Goal: Task Accomplishment & Management: Manage account settings

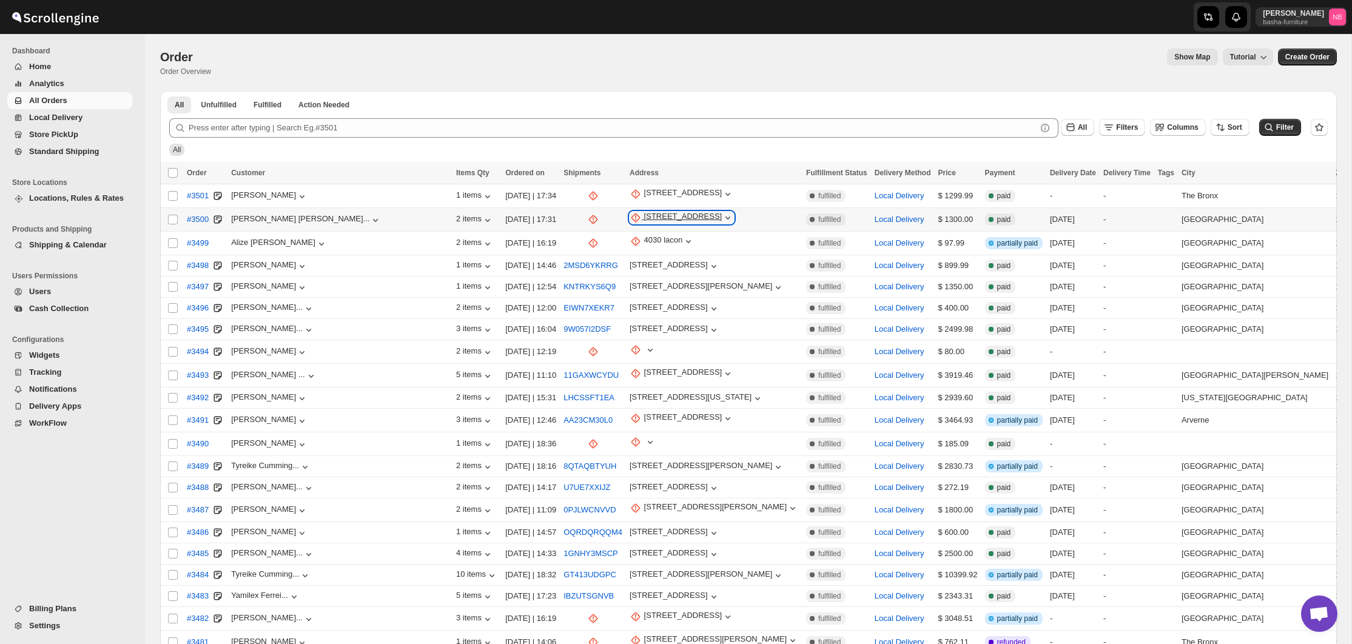
click at [644, 223] on div "[STREET_ADDRESS]" at bounding box center [683, 218] width 78 height 12
click at [606, 301] on div "Update Address Request customer Update manually" at bounding box center [621, 265] width 104 height 82
click at [613, 291] on button "Update manually" at bounding box center [620, 282] width 87 height 19
select select "US"
select select "[US_STATE]"
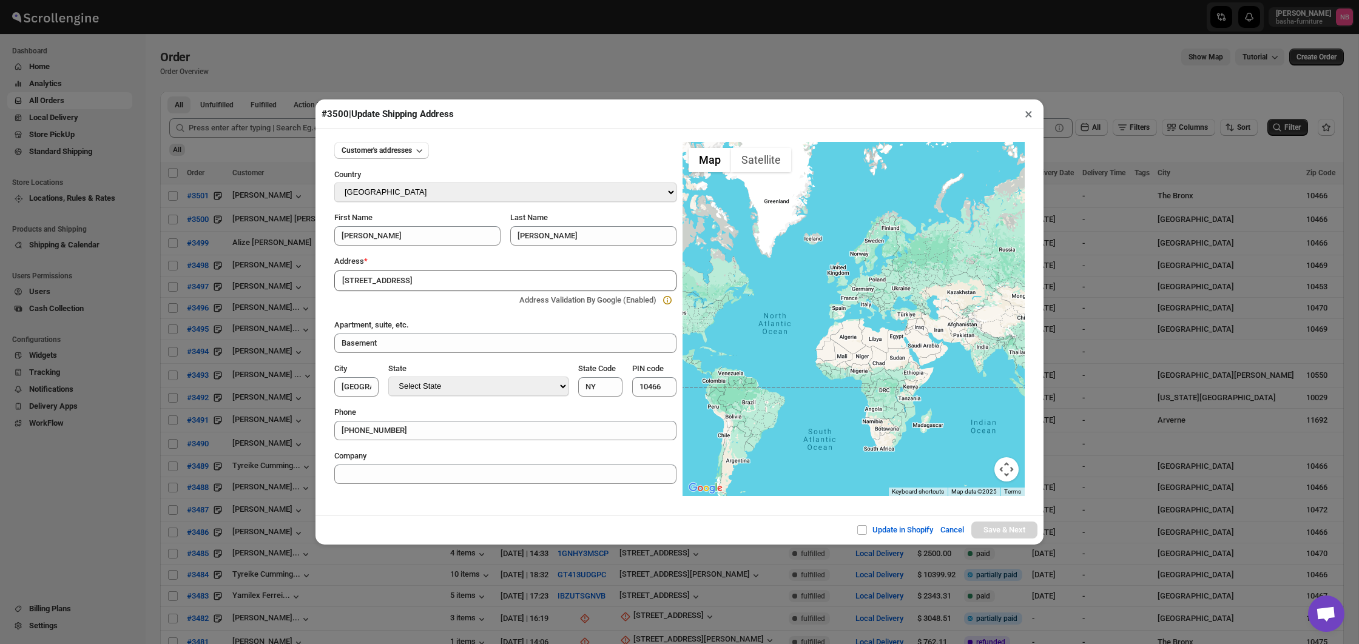
type input "[STREET_ADDRESS]"
type input "[GEOGRAPHIC_DATA]"
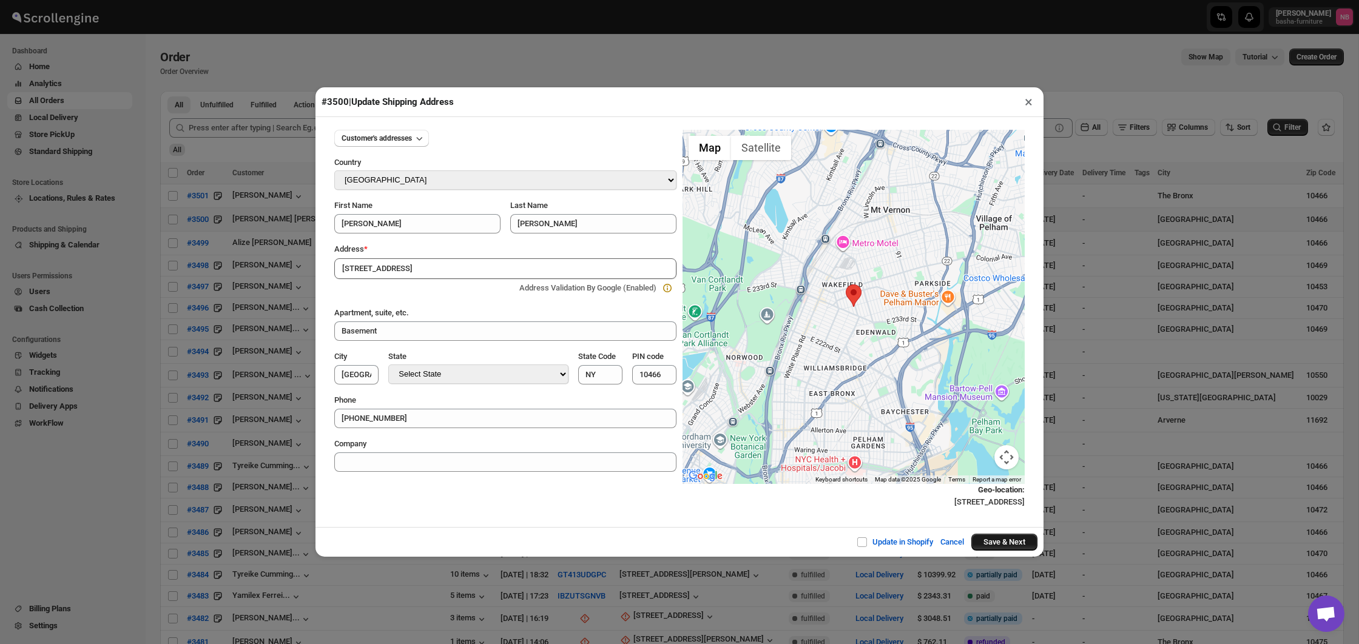
click at [997, 536] on button "Save & Next" at bounding box center [1004, 542] width 66 height 17
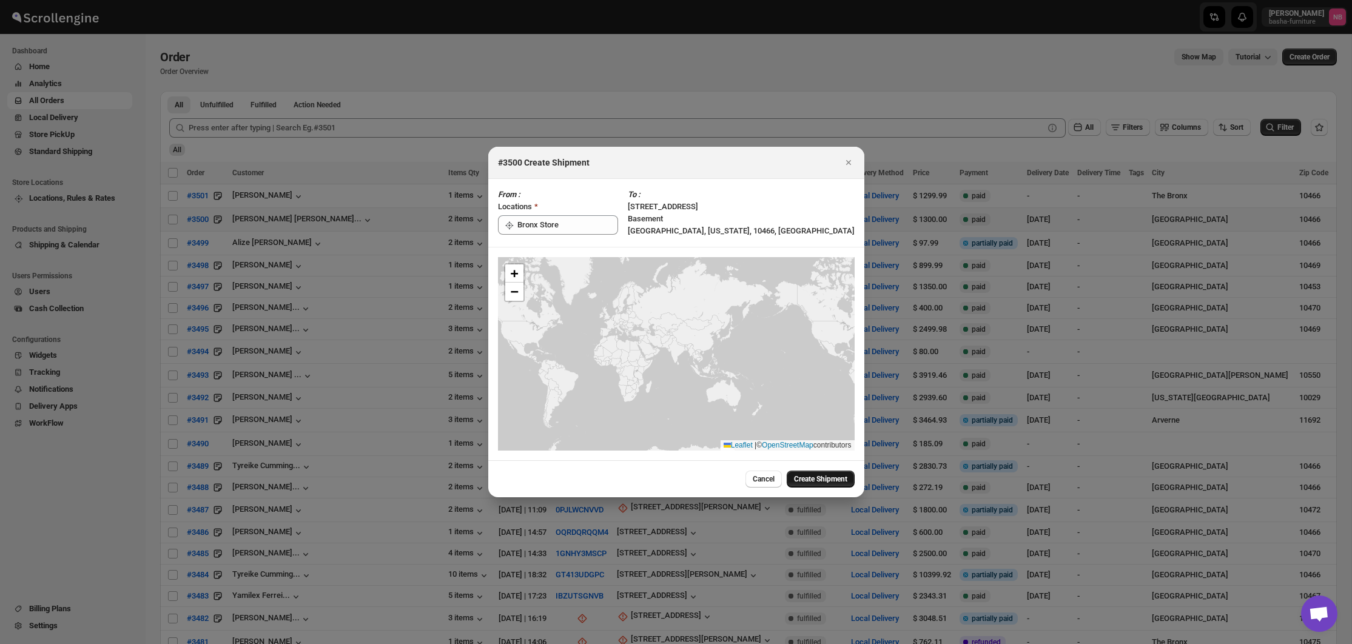
click at [803, 481] on span "Create Shipment" at bounding box center [820, 479] width 53 height 10
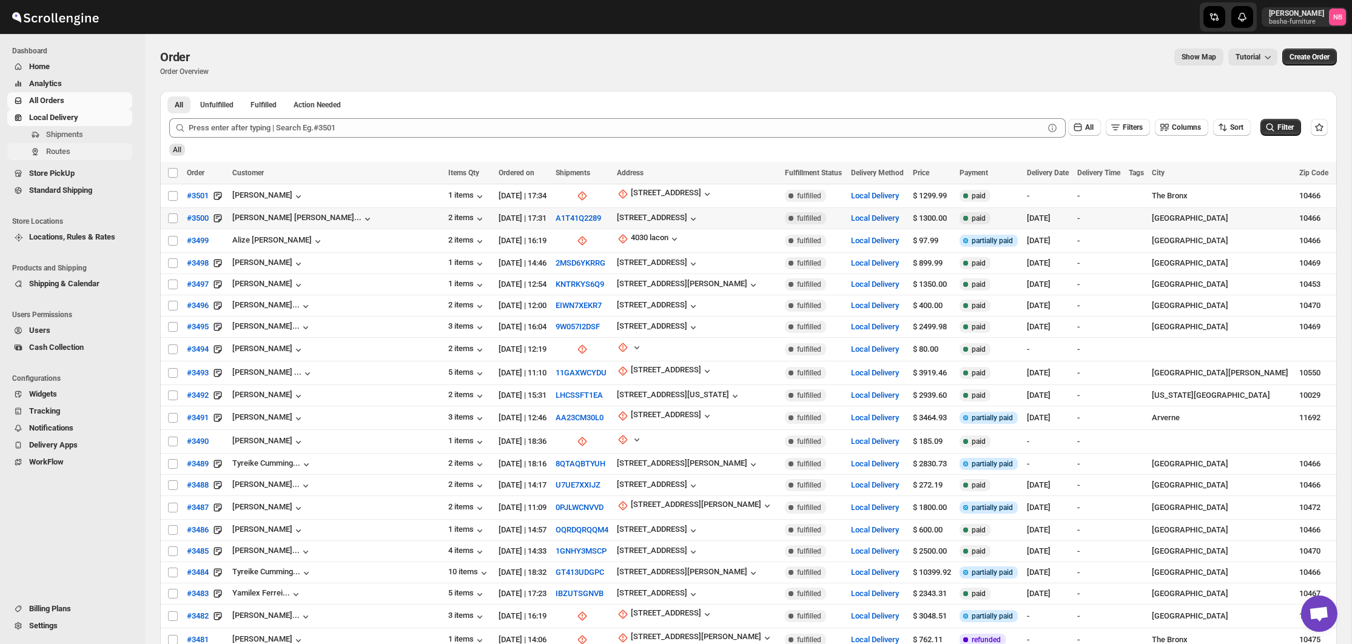
click at [58, 151] on span "Routes" at bounding box center [58, 151] width 24 height 9
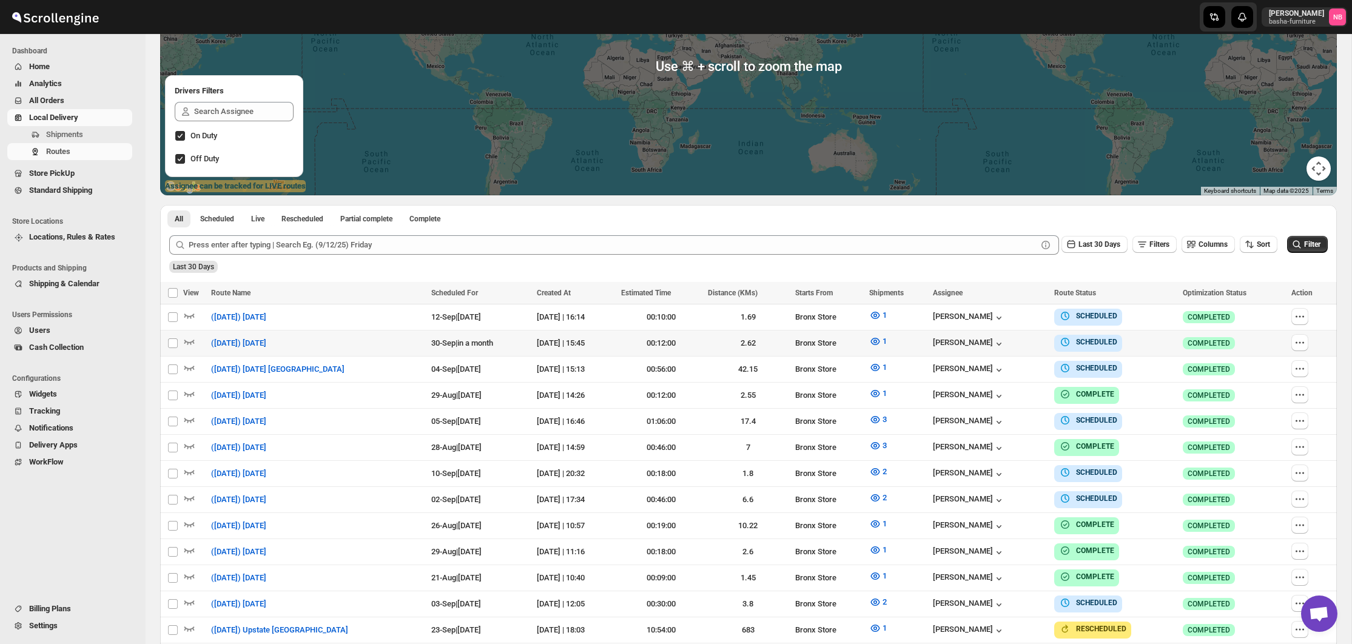
scroll to position [290, 0]
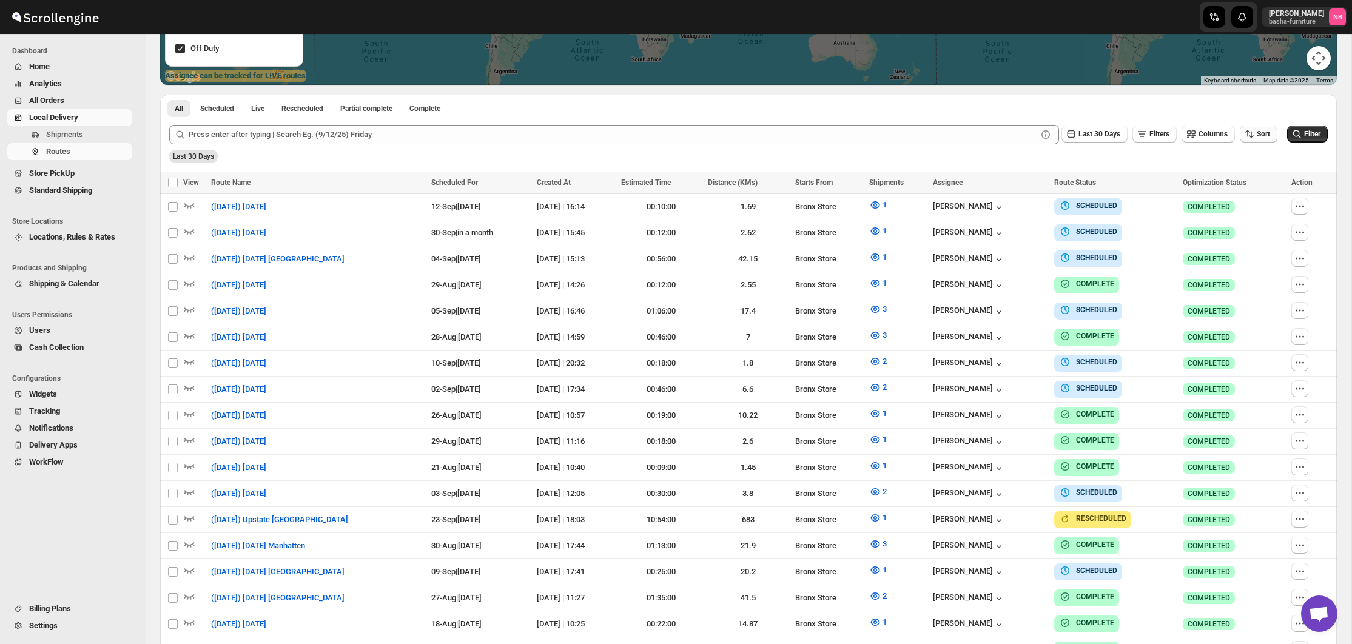
click at [1258, 139] on span "Sort" at bounding box center [1263, 134] width 13 height 10
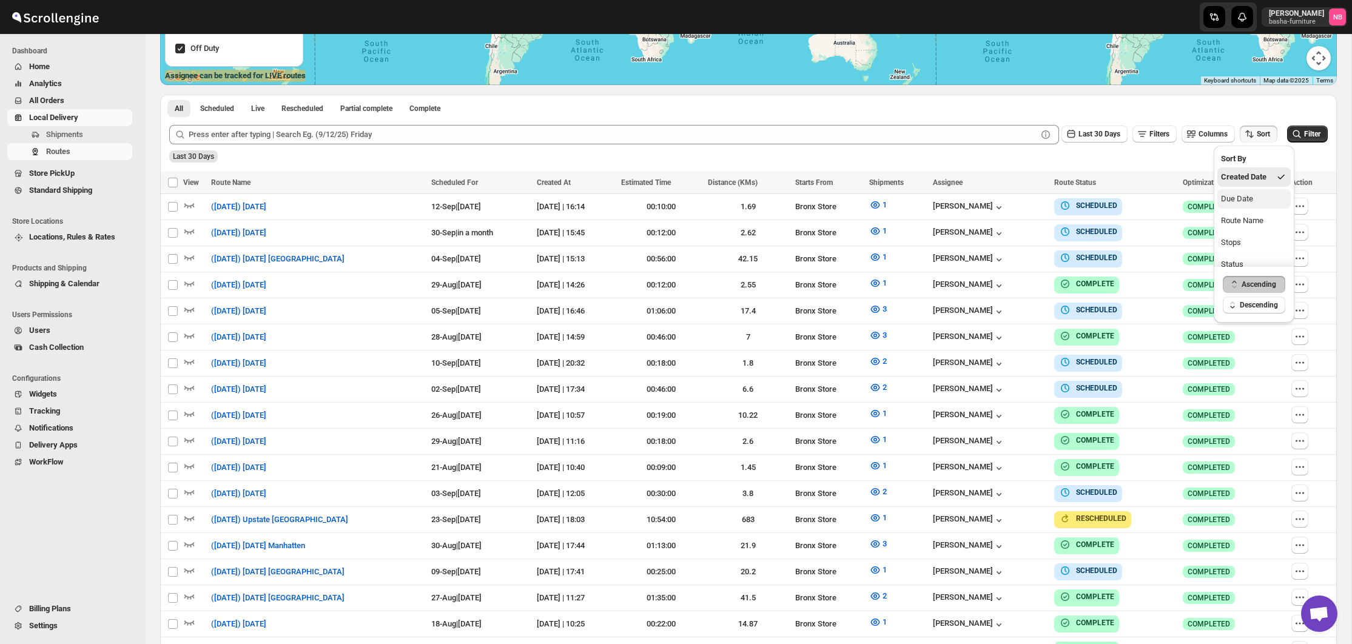
click at [1239, 197] on div "Due Date" at bounding box center [1237, 199] width 32 height 12
click at [1103, 140] on button "Last 30 Days" at bounding box center [1095, 134] width 66 height 17
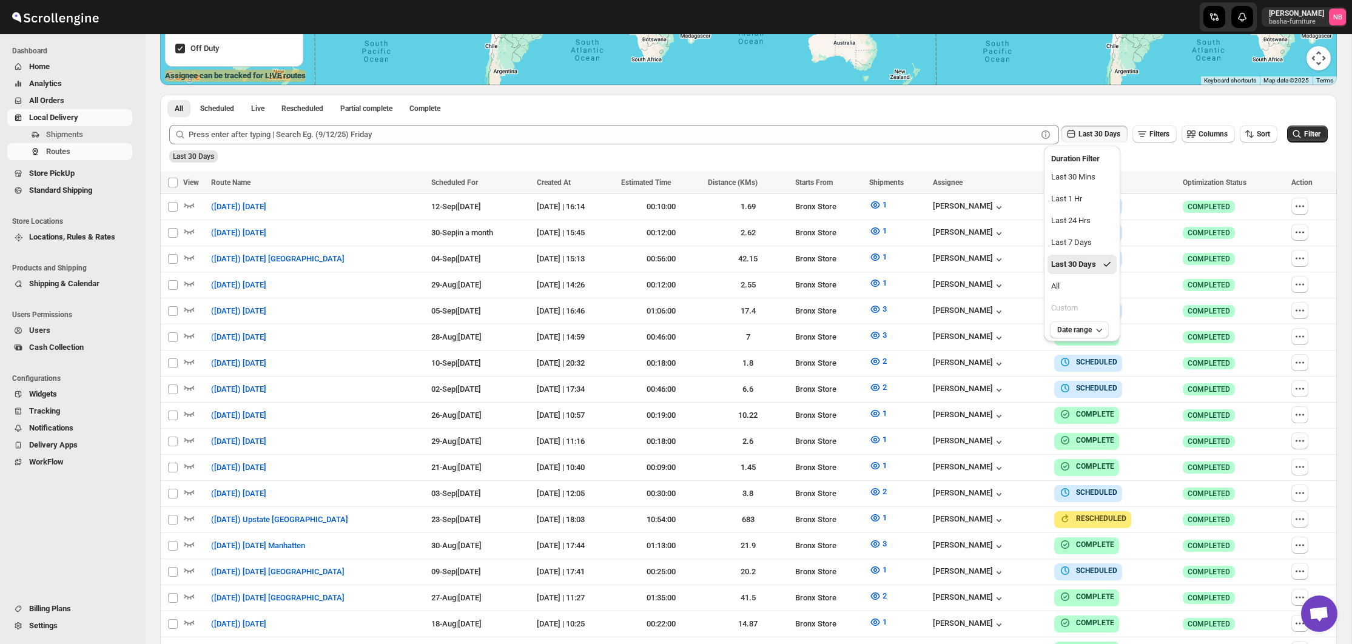
drag, startPoint x: 1078, startPoint y: 290, endPoint x: 1140, endPoint y: 277, distance: 63.9
click at [1078, 290] on button "All" at bounding box center [1082, 286] width 69 height 19
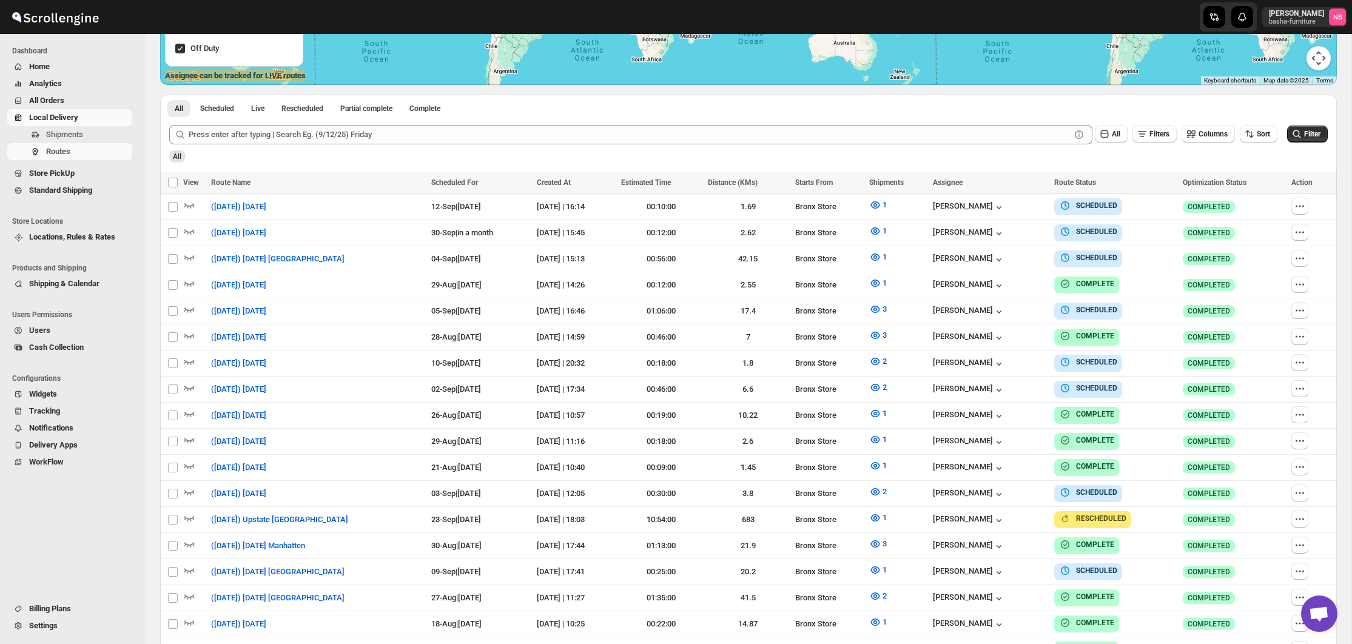
click at [1304, 139] on span "Filter" at bounding box center [1312, 134] width 16 height 10
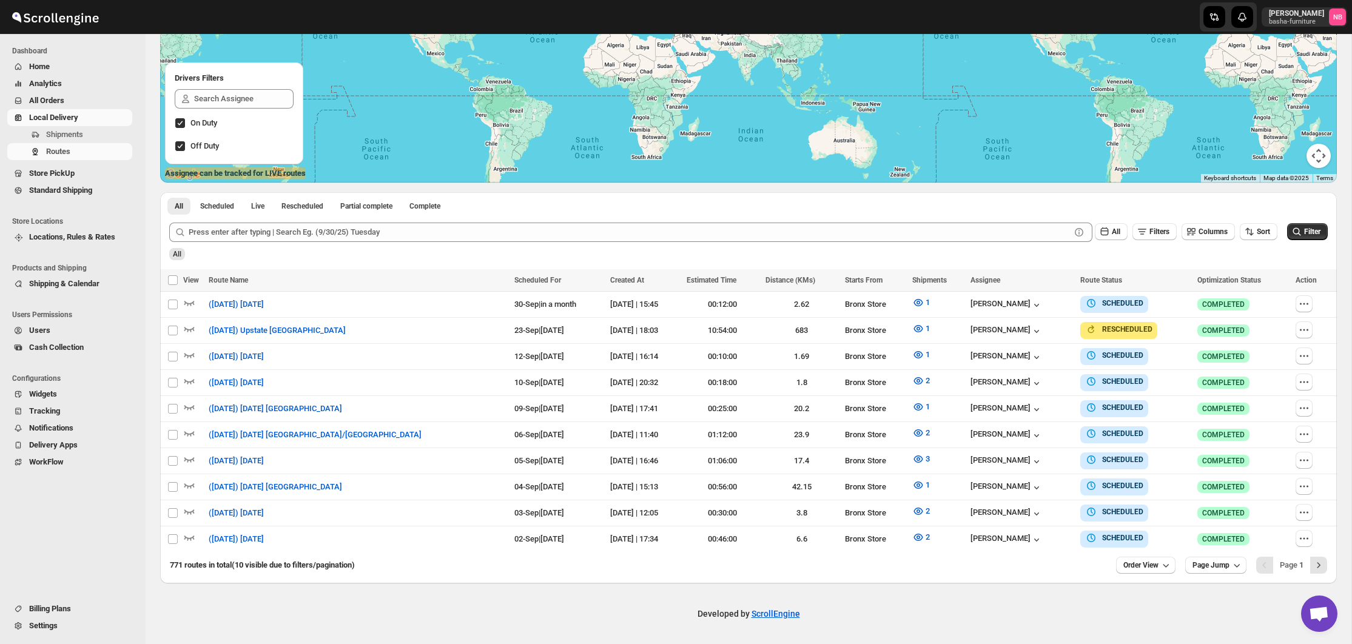
scroll to position [187, 0]
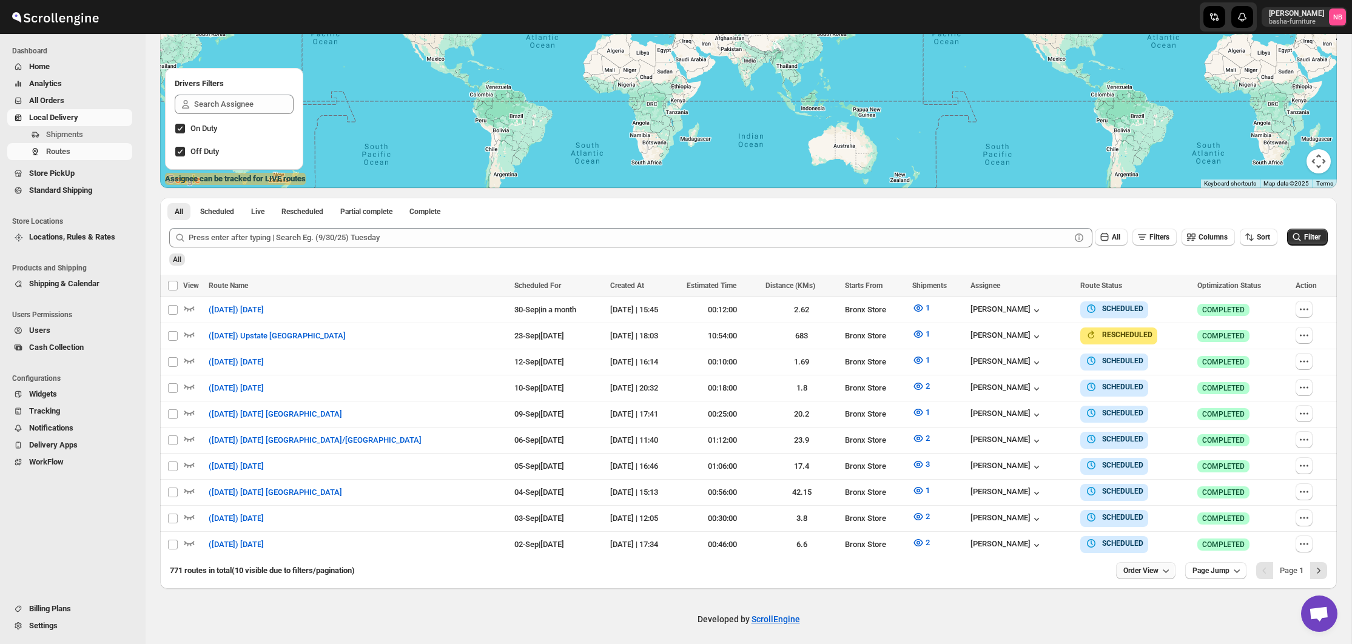
click at [1140, 569] on span "Order View" at bounding box center [1140, 571] width 35 height 10
click at [1141, 480] on div "25 orders" at bounding box center [1126, 481] width 32 height 12
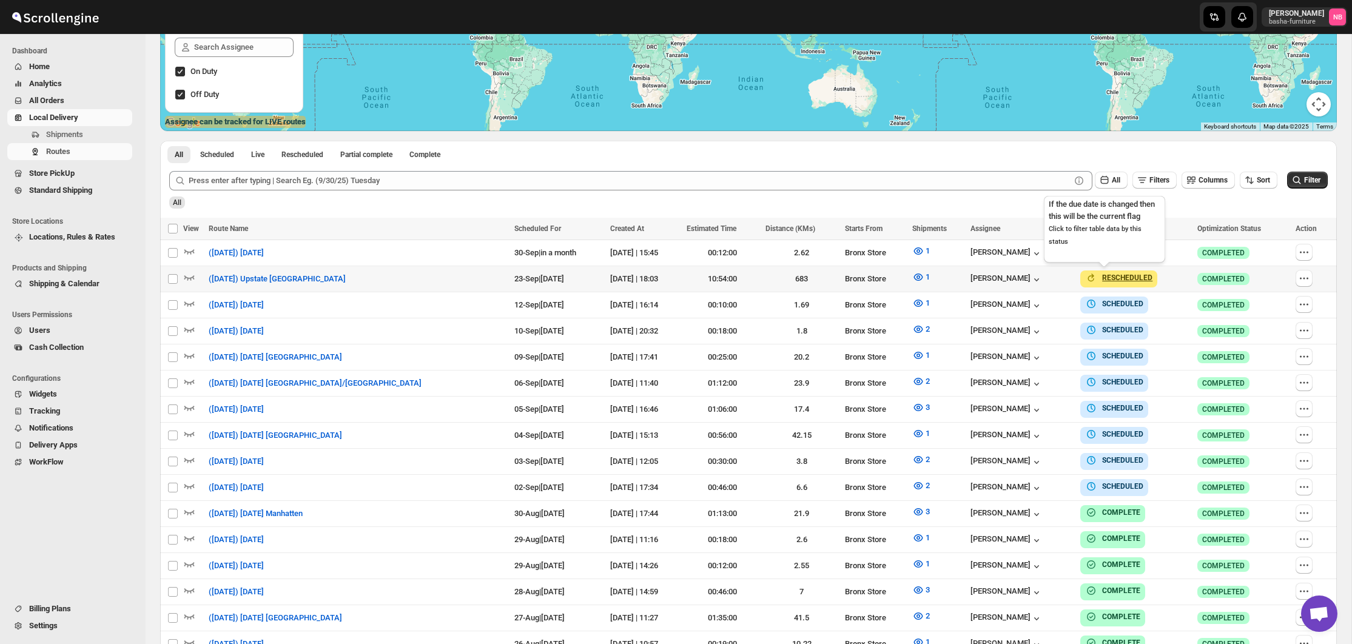
scroll to position [246, 0]
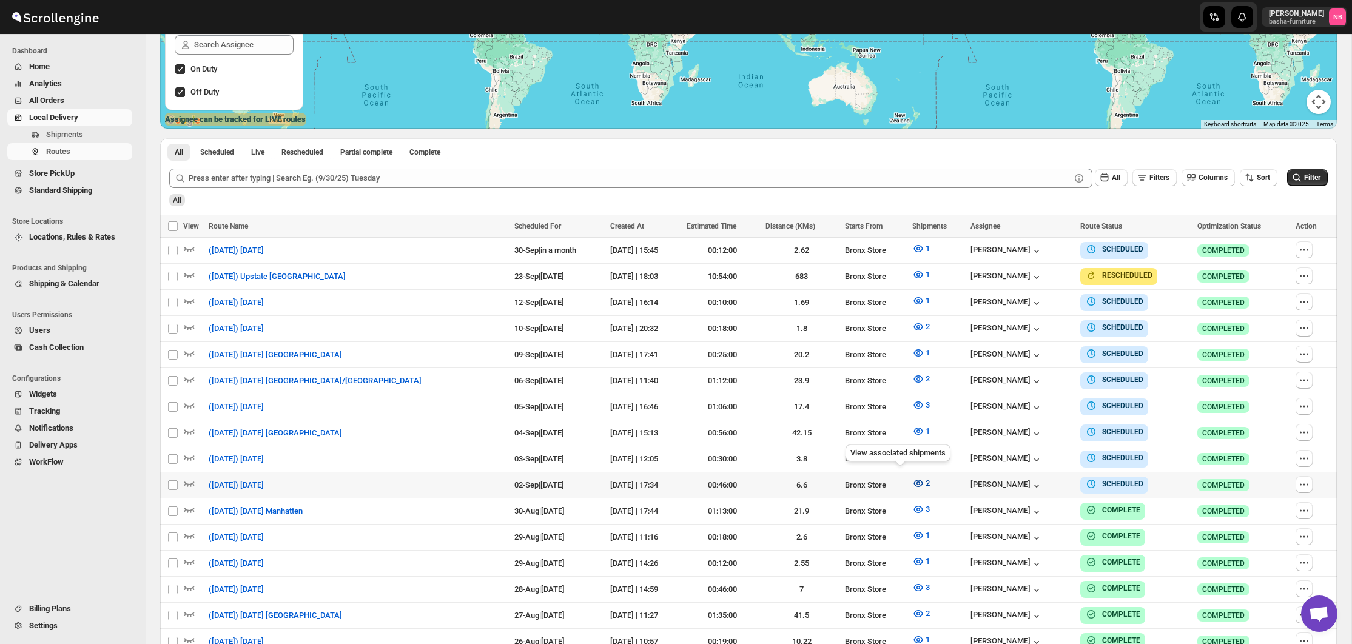
click at [912, 480] on icon "button" at bounding box center [918, 483] width 12 height 12
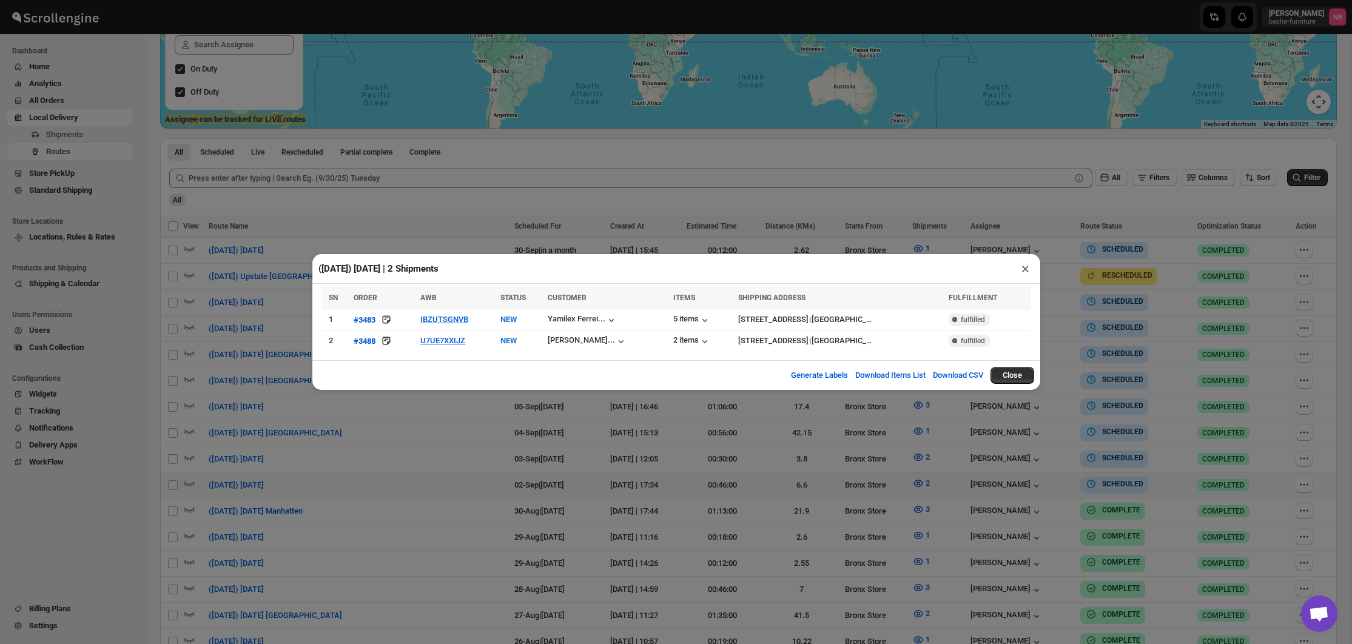
click at [693, 456] on div "([DATE]) [DATE] | 2 Shipments × SN ORDER AWB STATUS CUSTOMER ITEMS SHIPPING ADD…" at bounding box center [676, 322] width 1352 height 644
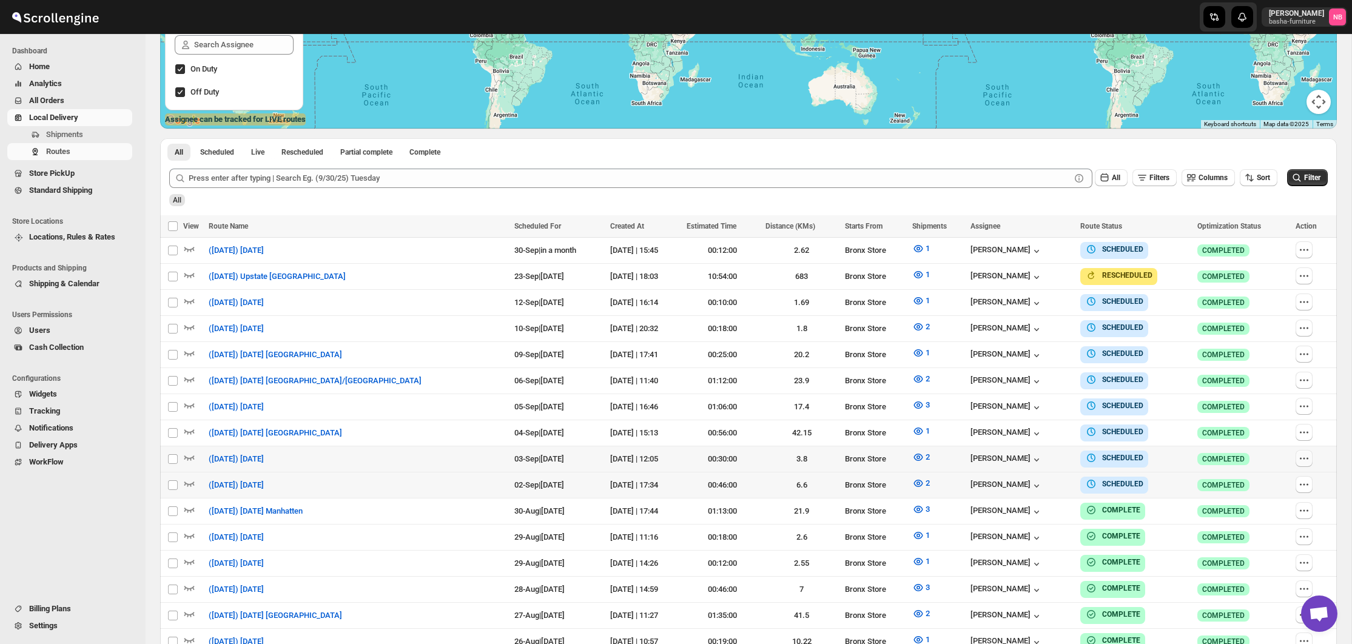
click at [1299, 457] on icon "button" at bounding box center [1304, 459] width 12 height 12
checkbox input "true"
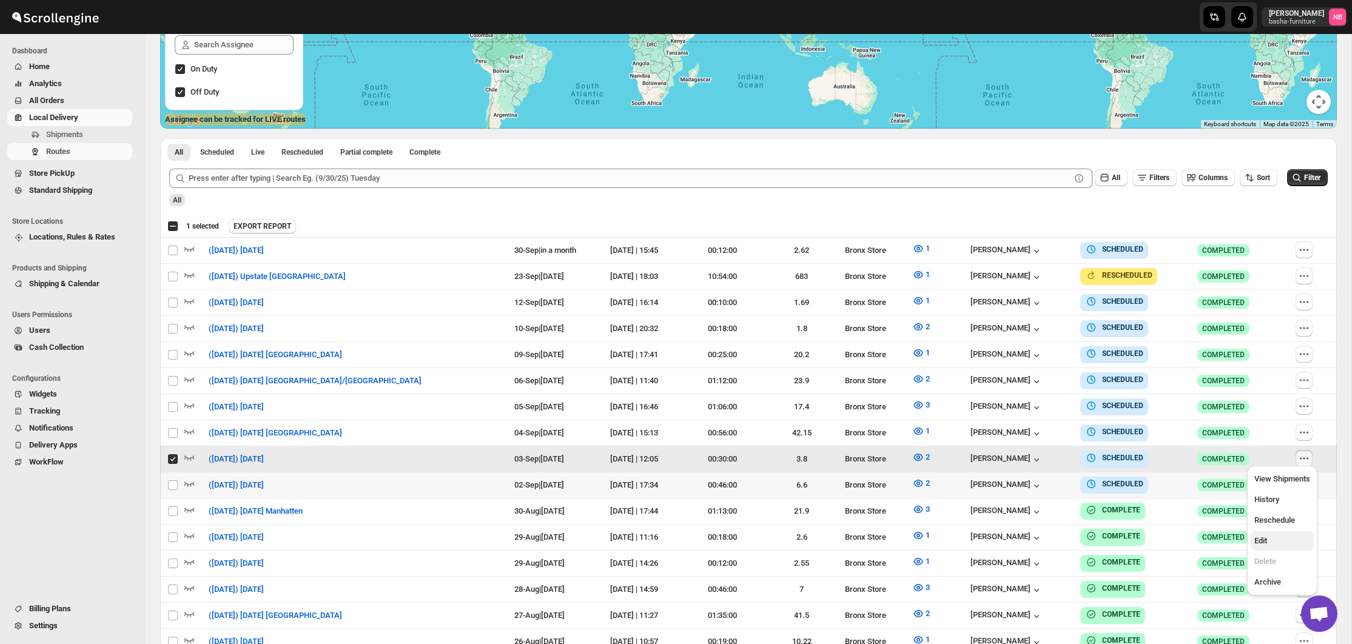
click at [1276, 543] on span "Edit" at bounding box center [1282, 541] width 56 height 12
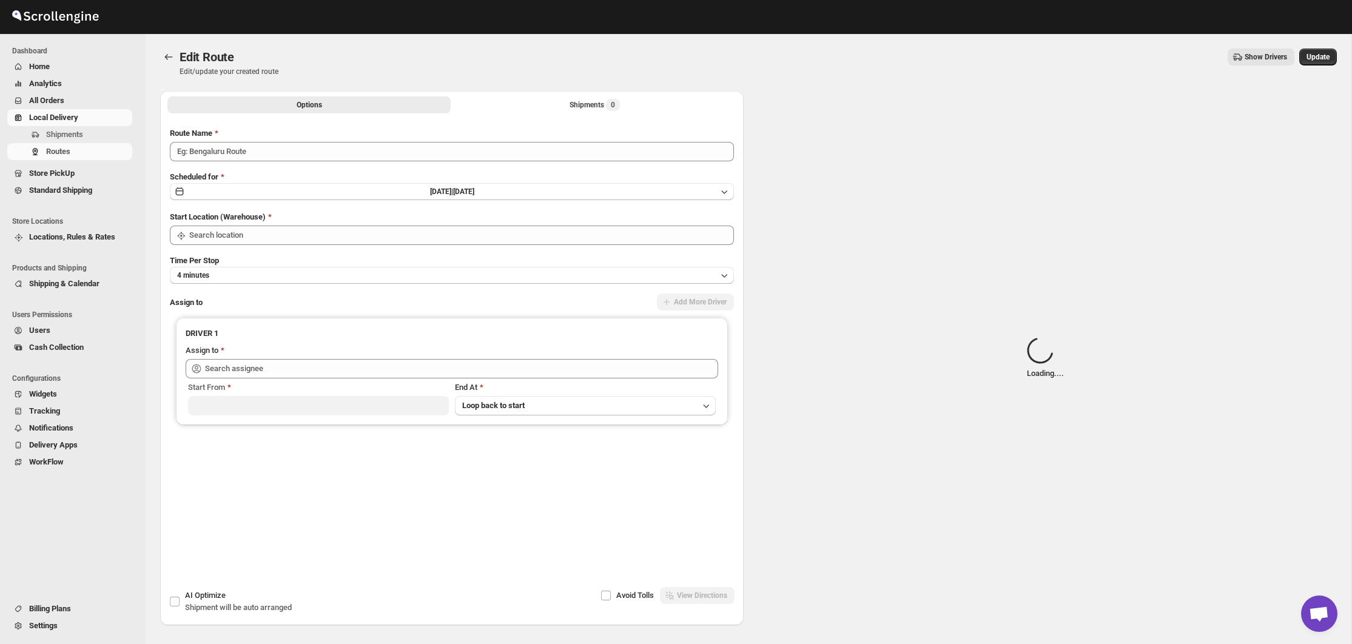
type input "([DATE]) [DATE]"
type input "Bronx Store"
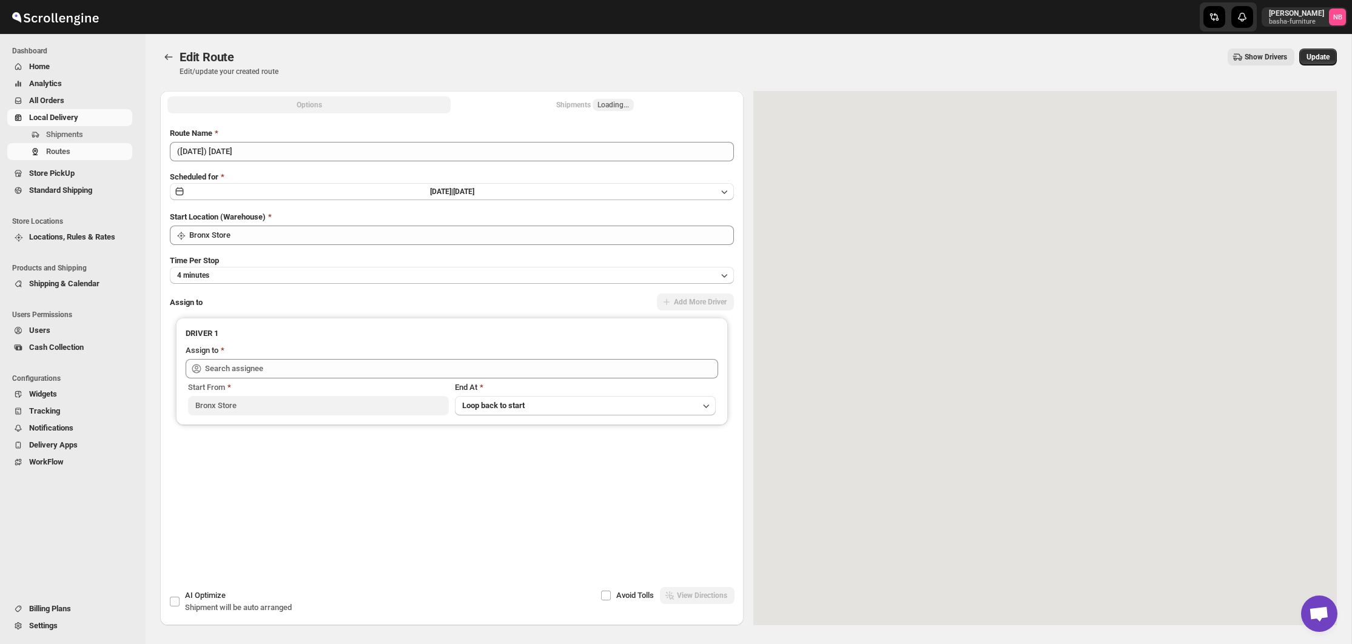
type input "[PERSON_NAME] ([EMAIL_ADDRESS][DOMAIN_NAME])"
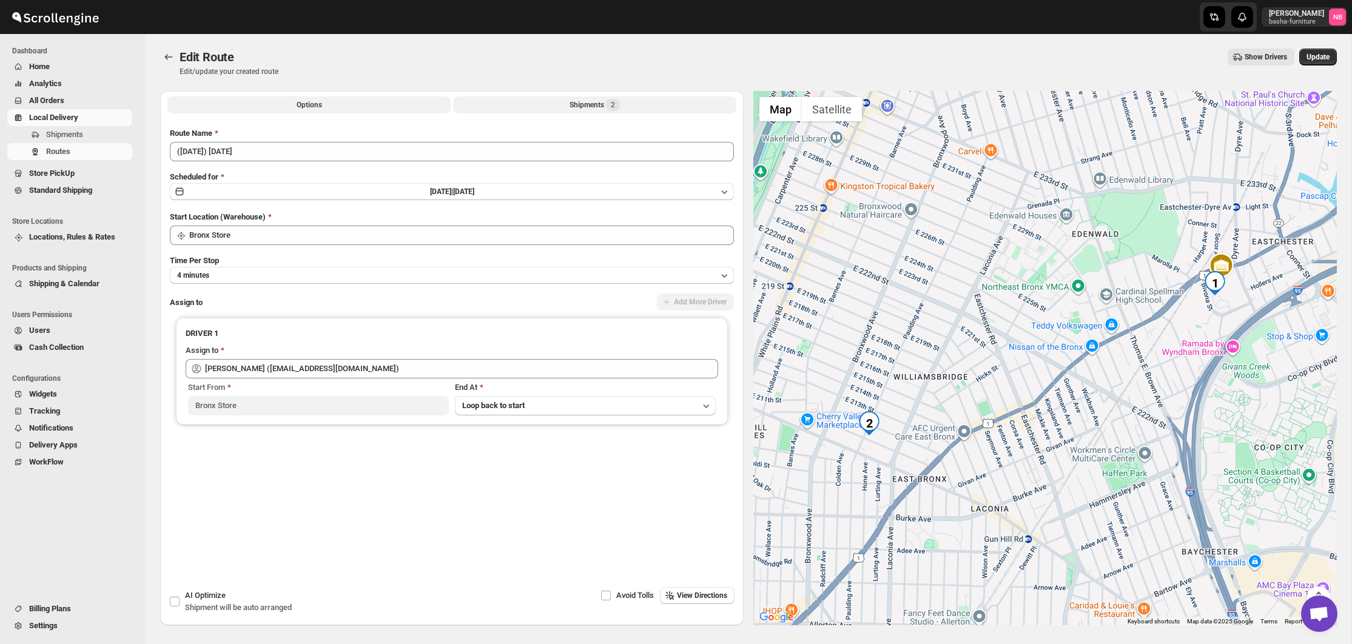
click at [551, 104] on button "Shipments 2" at bounding box center [594, 104] width 283 height 17
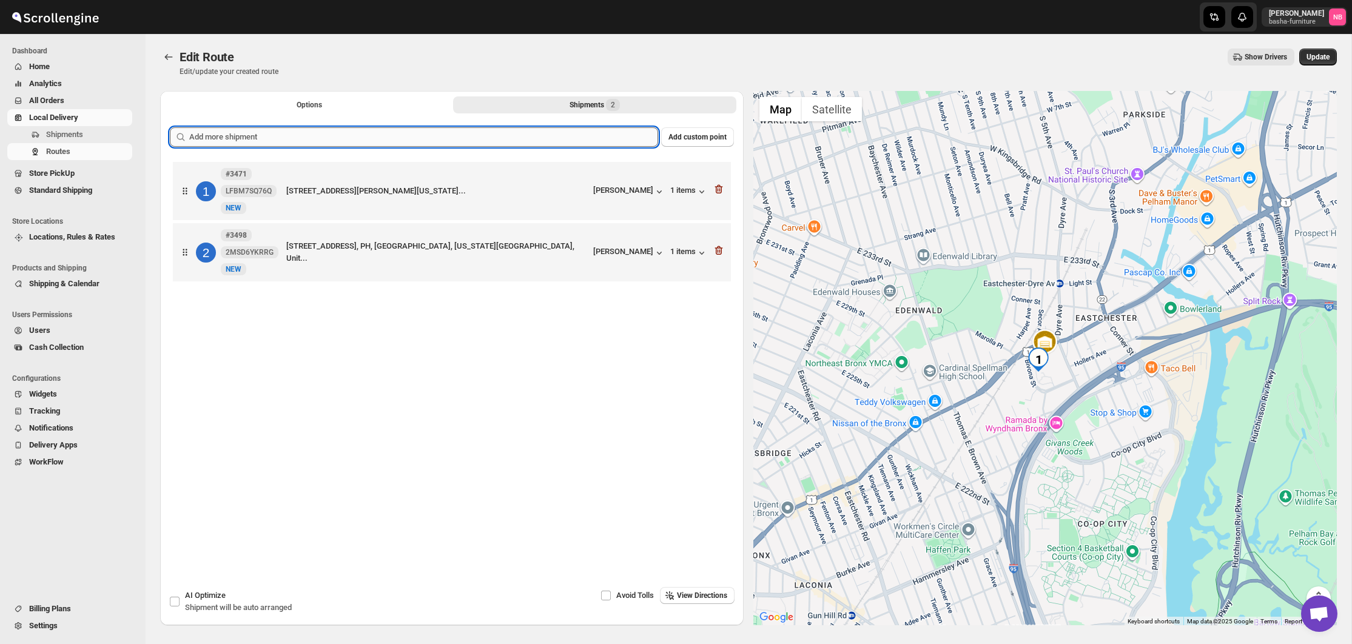
click at [506, 132] on input "text" at bounding box center [423, 136] width 469 height 19
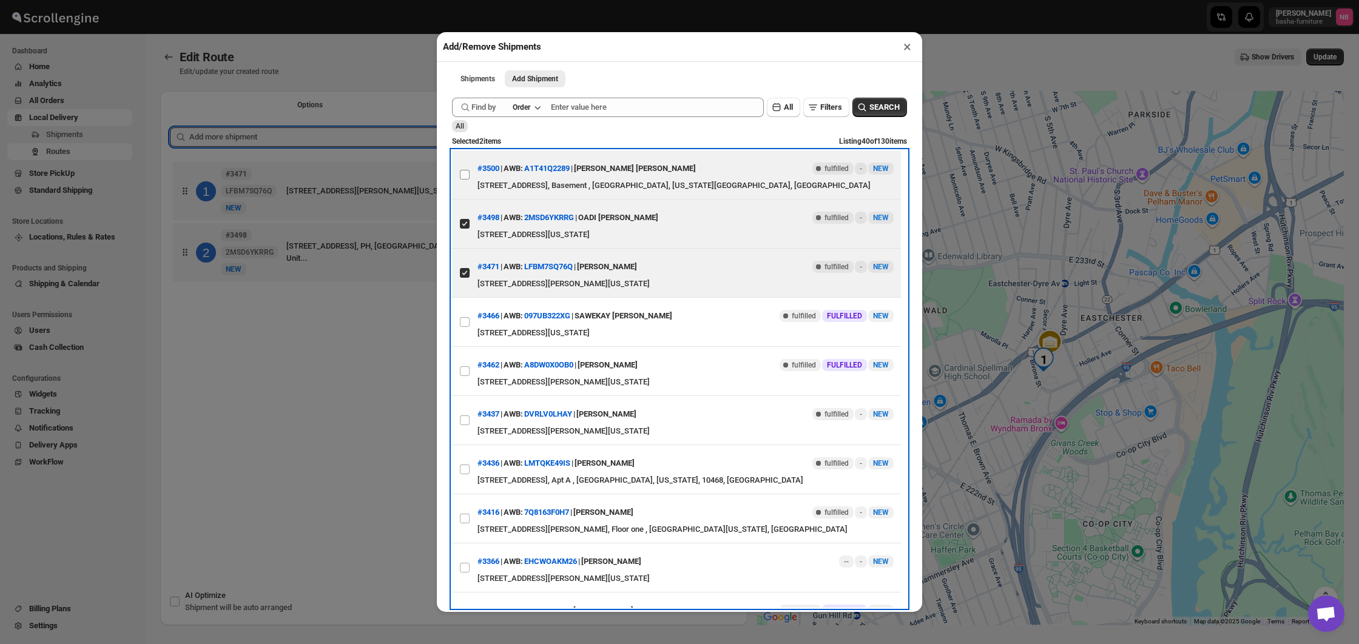
click at [475, 180] on label "View details for 68b611dbc0fa9a00bc711eeb" at bounding box center [464, 174] width 25 height 49
click at [470, 180] on input "View details for 68b611dbc0fa9a00bc711eeb" at bounding box center [465, 175] width 10 height 10
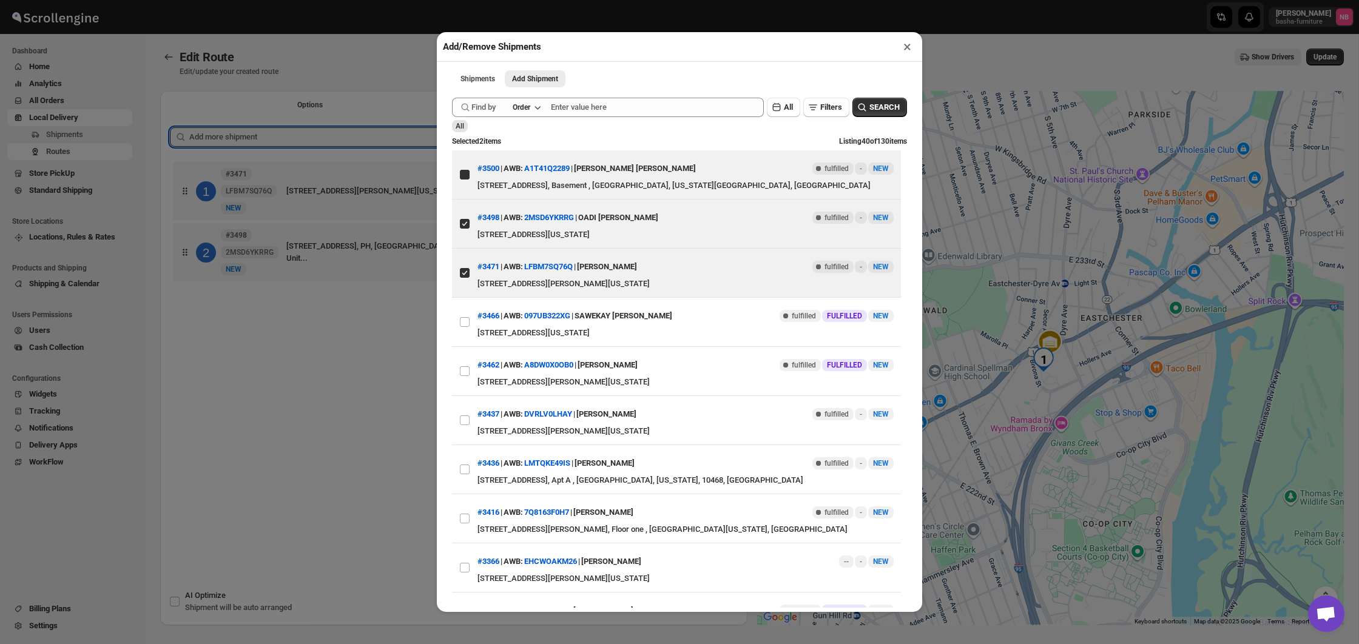
checkbox input "true"
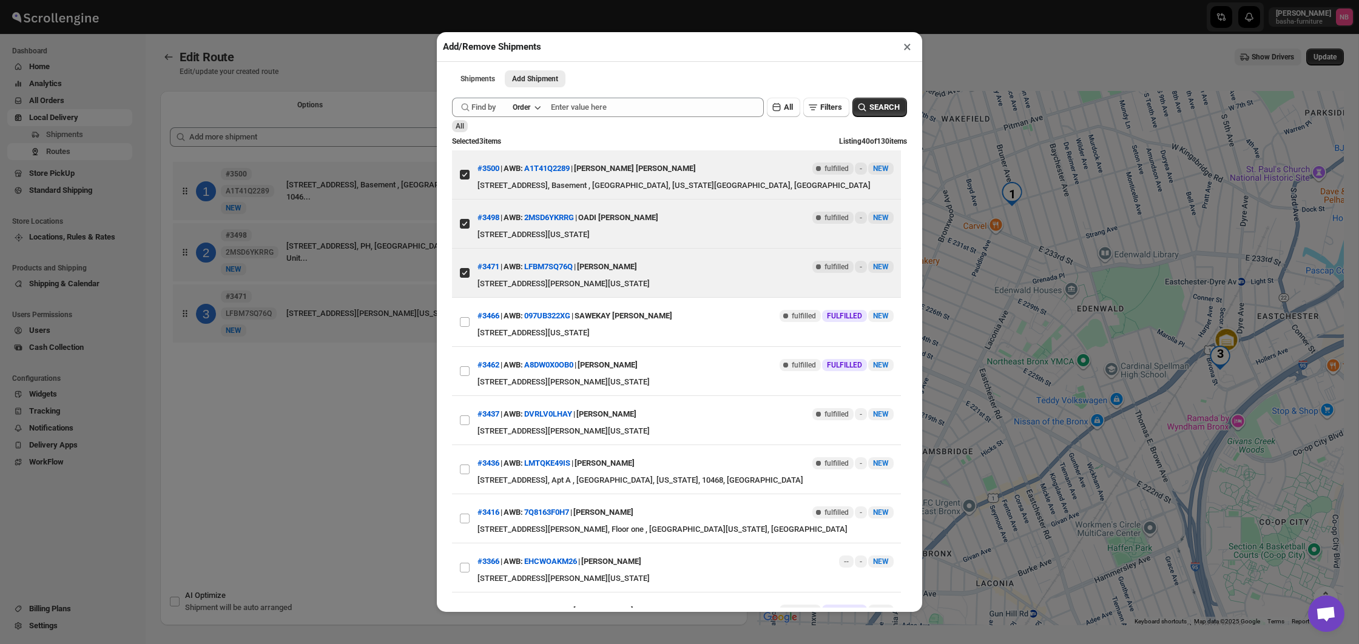
click at [323, 436] on div "Add/Remove Shipments × Shipments Add Shipment More views Shipments Add Shipment…" at bounding box center [679, 322] width 1359 height 644
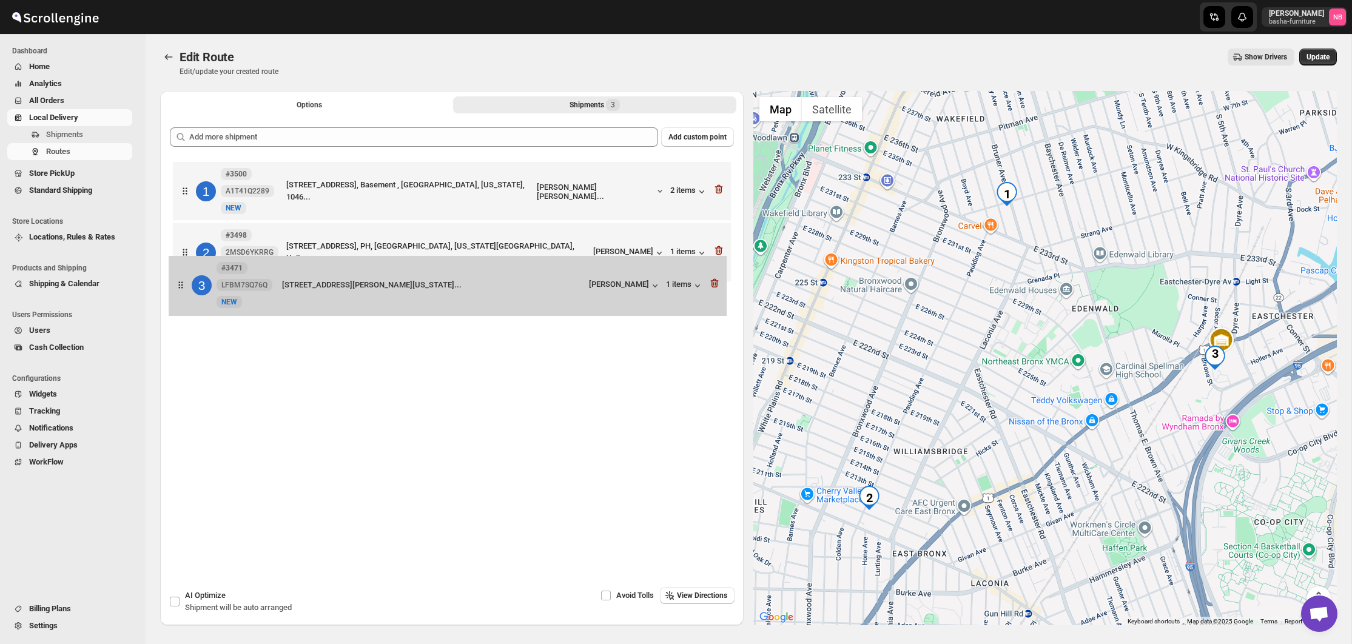
drag, startPoint x: 506, startPoint y: 321, endPoint x: 500, endPoint y: 275, distance: 45.8
click at [500, 275] on div "1 #3500 A1T41Q2289 [GEOGRAPHIC_DATA][STREET_ADDRESS][GEOGRAPHIC_DATA], Basement…" at bounding box center [452, 255] width 564 height 192
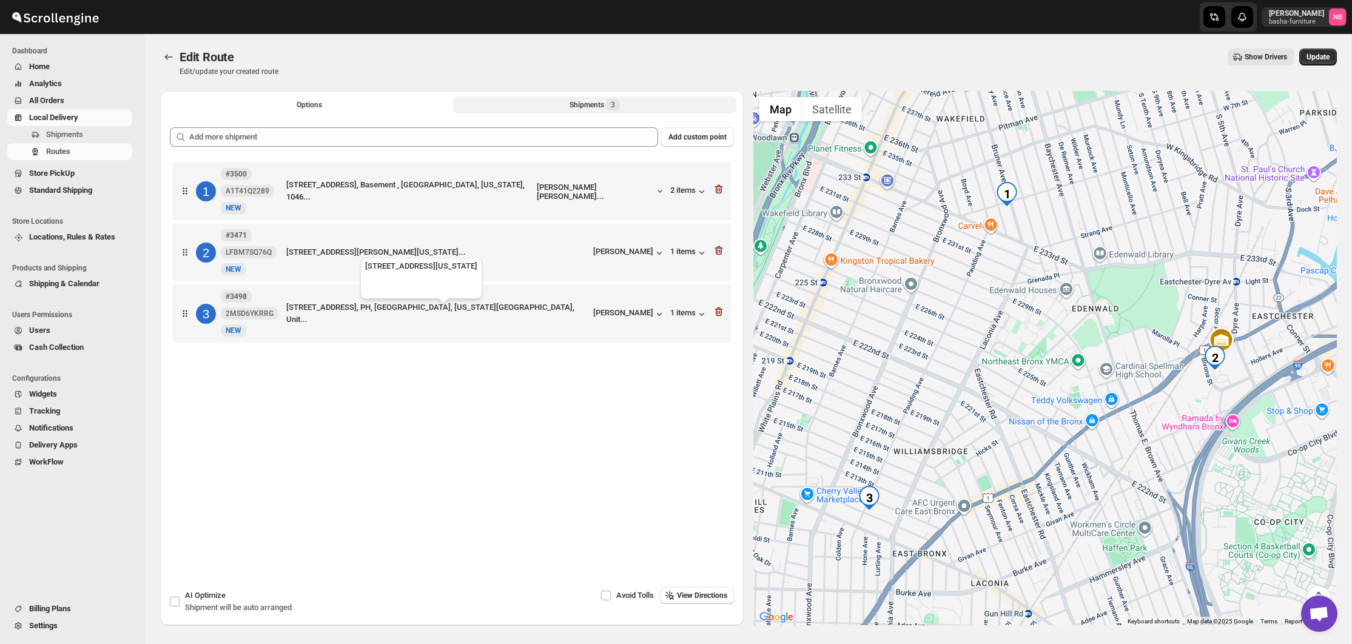
drag, startPoint x: 523, startPoint y: 313, endPoint x: 533, endPoint y: 265, distance: 48.9
click at [533, 266] on div "1 #3500 A1T41Q2289 [GEOGRAPHIC_DATA][STREET_ADDRESS][GEOGRAPHIC_DATA], Basement…" at bounding box center [452, 254] width 564 height 190
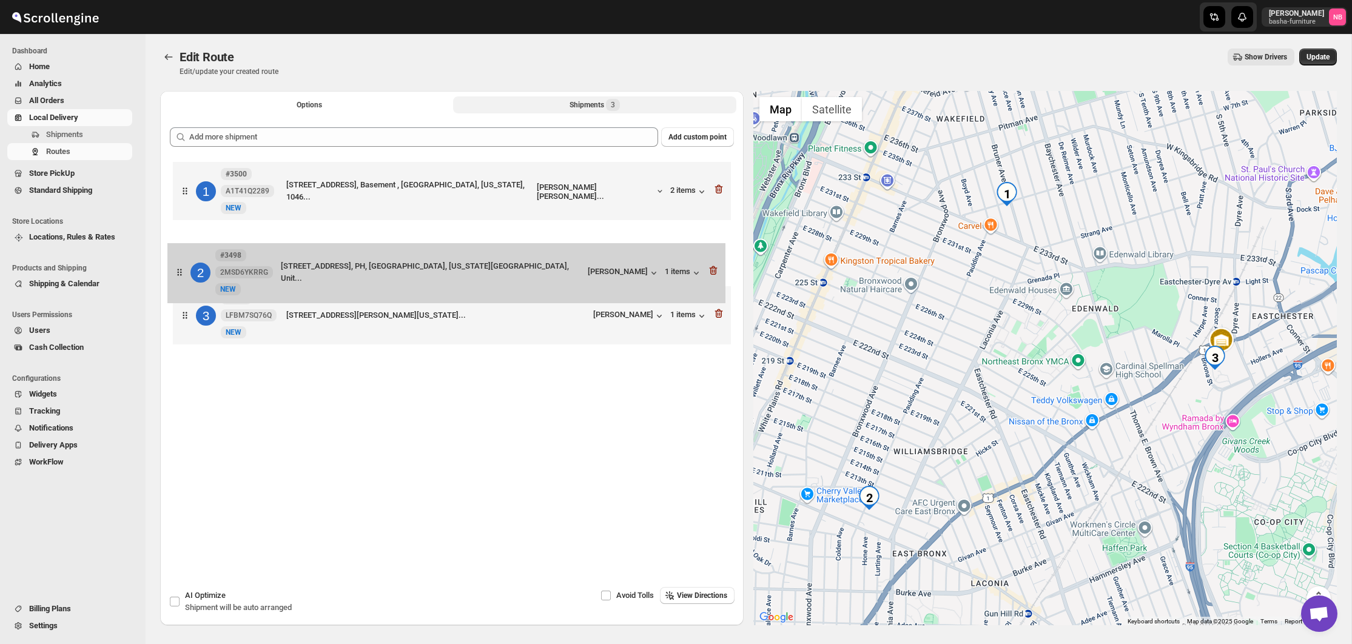
drag, startPoint x: 589, startPoint y: 280, endPoint x: 578, endPoint y: 317, distance: 38.0
click at [578, 317] on div "1 #3500 A1T41Q2289 [GEOGRAPHIC_DATA][STREET_ADDRESS][GEOGRAPHIC_DATA], Basement…" at bounding box center [452, 255] width 564 height 192
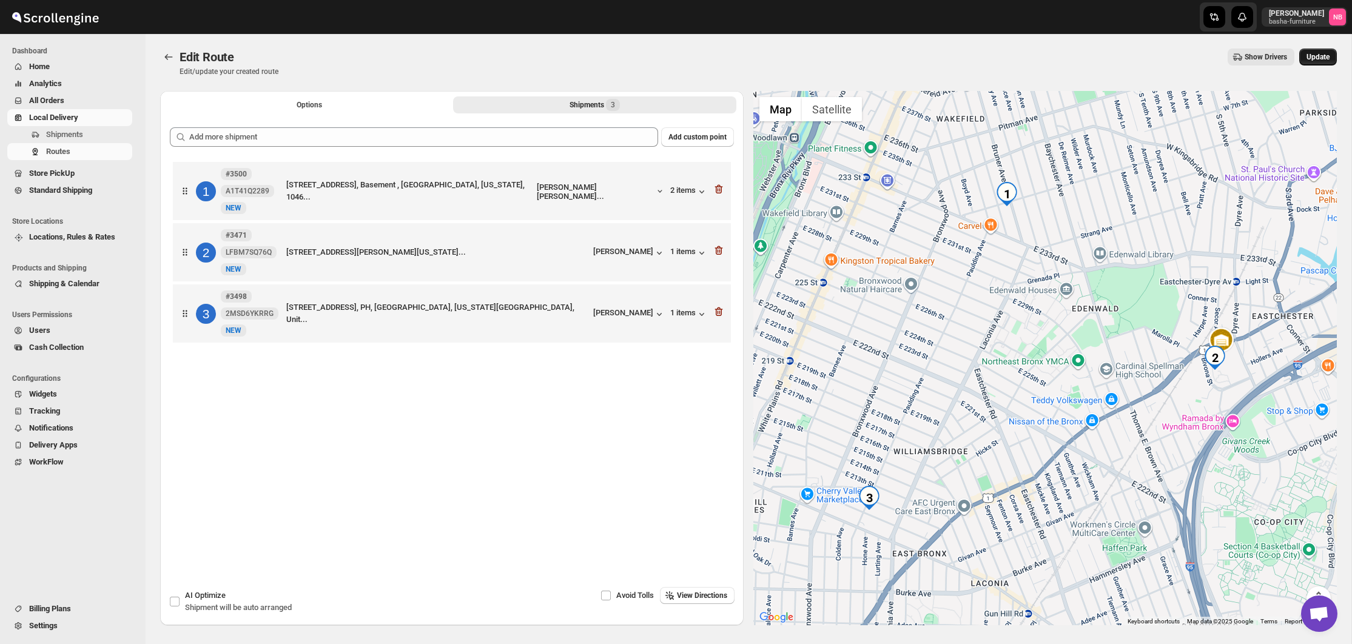
click at [1311, 55] on span "Update" at bounding box center [1318, 57] width 23 height 10
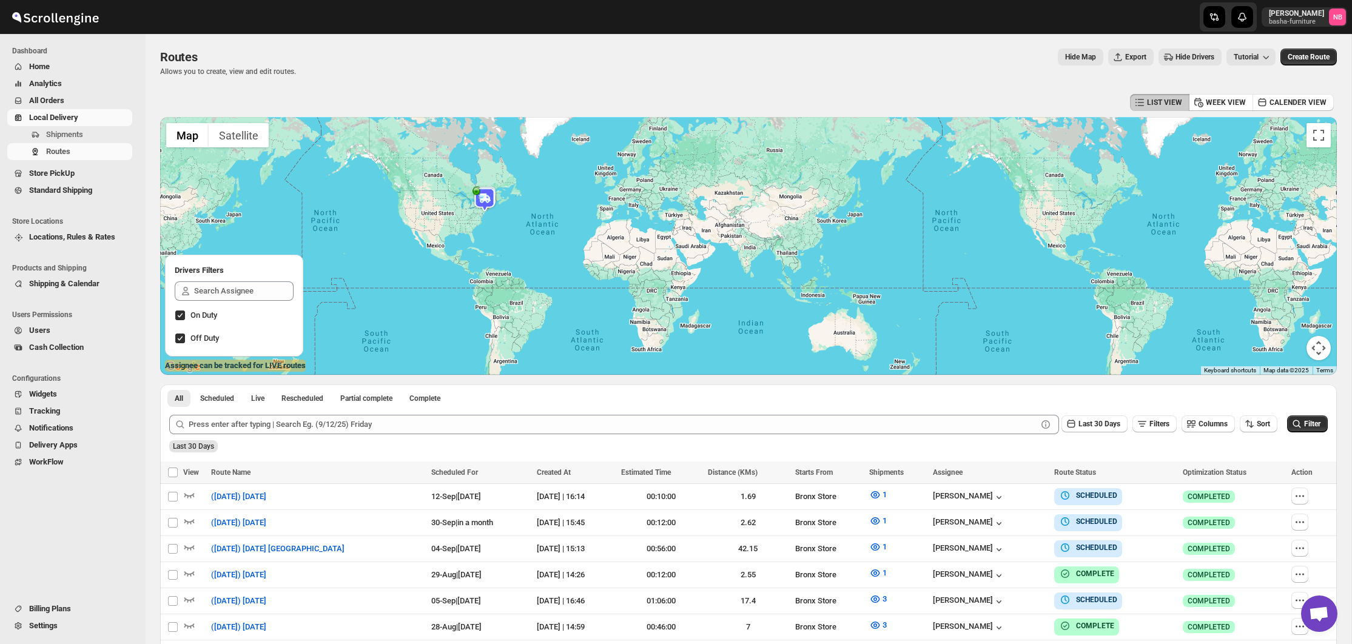
drag, startPoint x: 765, startPoint y: 81, endPoint x: 960, endPoint y: 166, distance: 212.8
click at [766, 81] on div "Routes. This page is ready Routes Allows you to create, view and edit routes. H…" at bounding box center [748, 62] width 1177 height 57
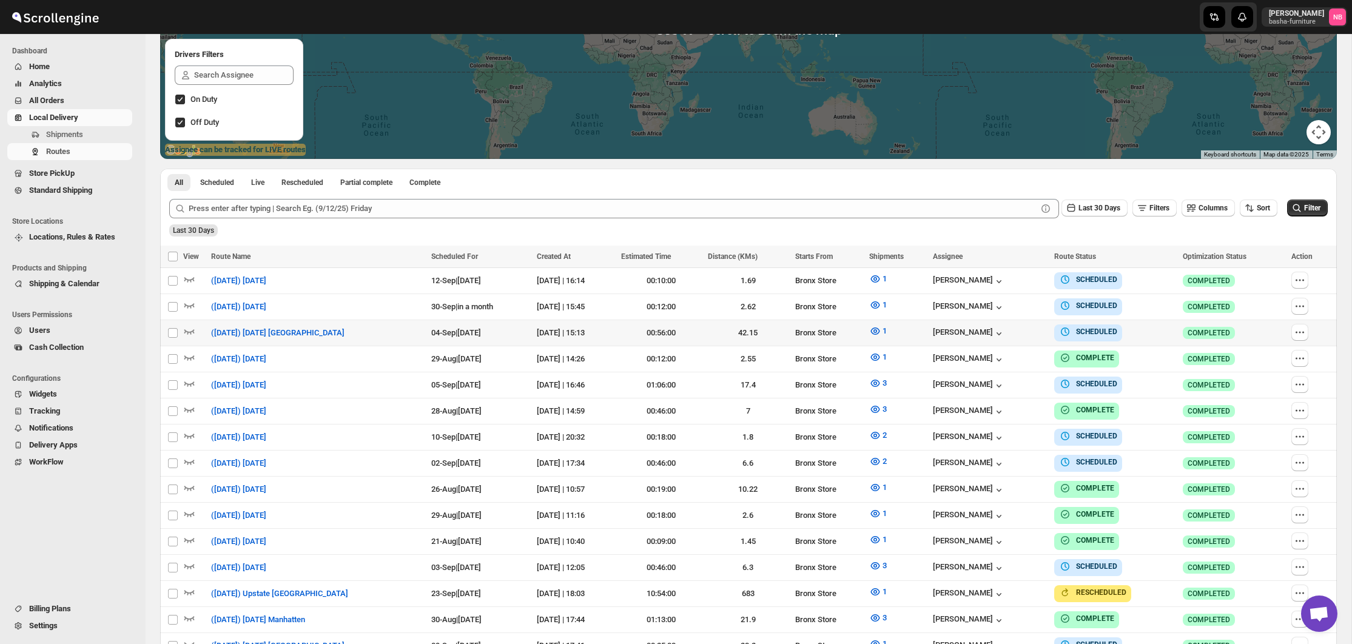
scroll to position [302, 0]
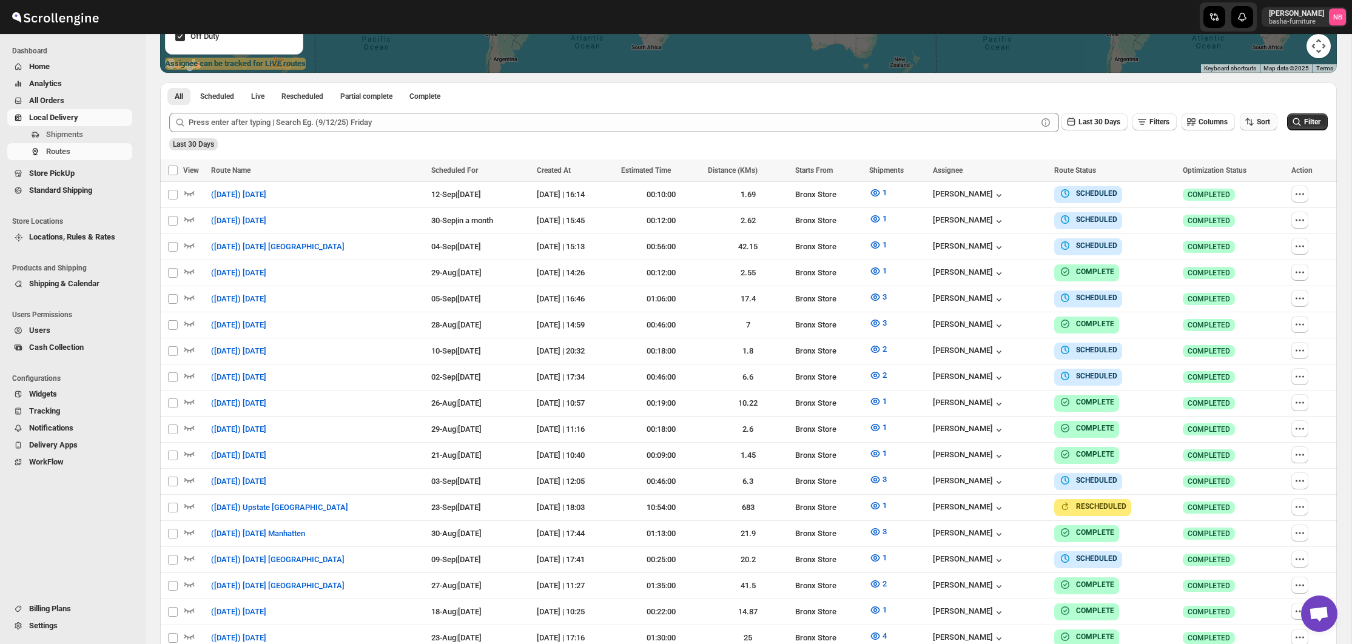
click at [1263, 121] on span "Sort" at bounding box center [1263, 122] width 13 height 8
click at [1247, 186] on div "Due Date" at bounding box center [1237, 187] width 32 height 12
click at [1091, 120] on span "Last 30 Days" at bounding box center [1100, 122] width 42 height 8
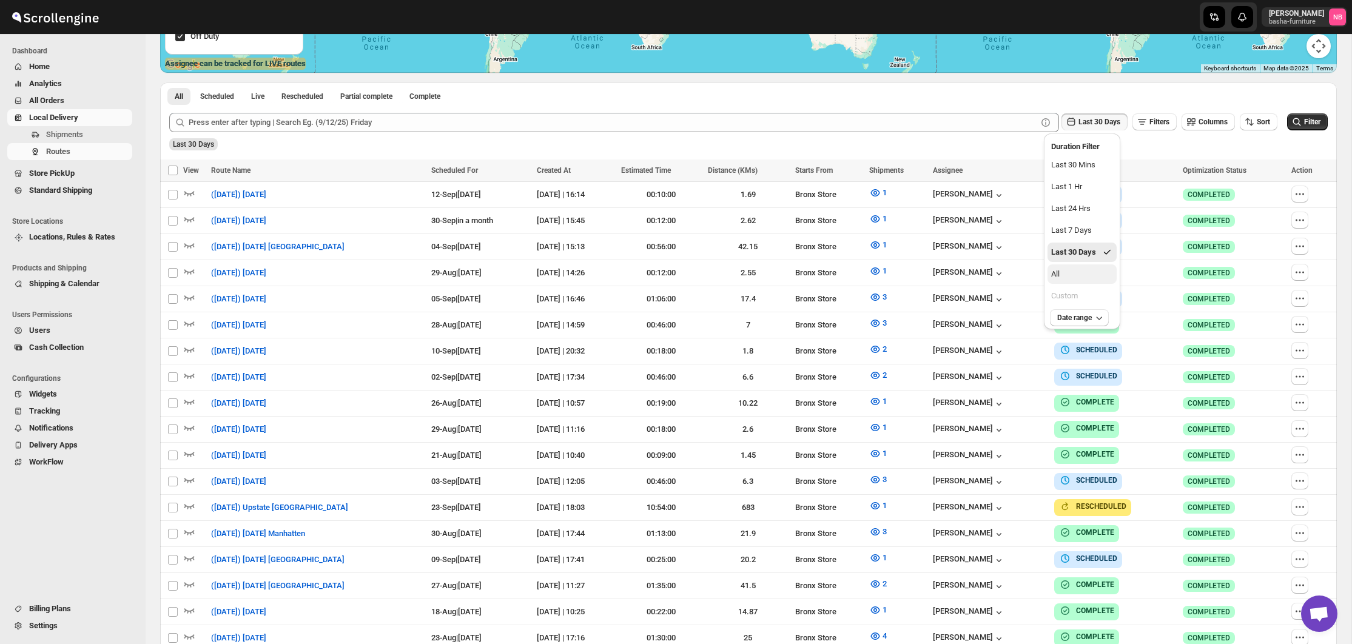
click at [1093, 281] on button "All" at bounding box center [1082, 273] width 69 height 19
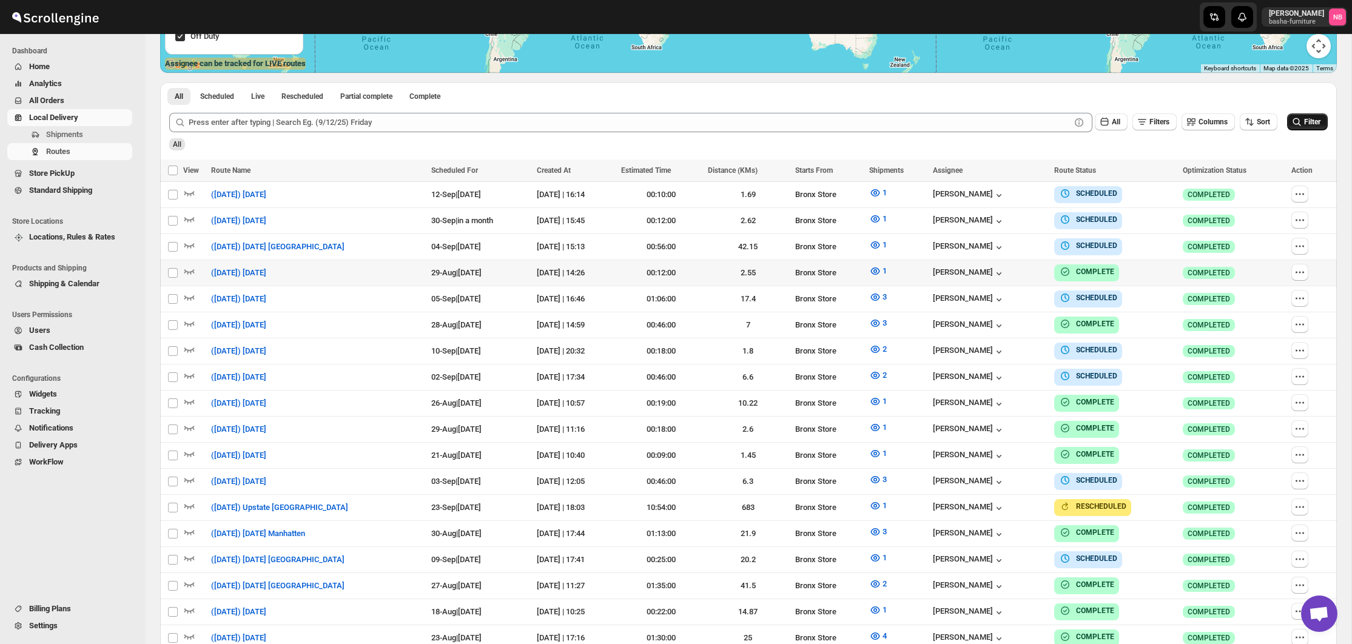
click at [1295, 121] on icon "submit" at bounding box center [1297, 122] width 12 height 12
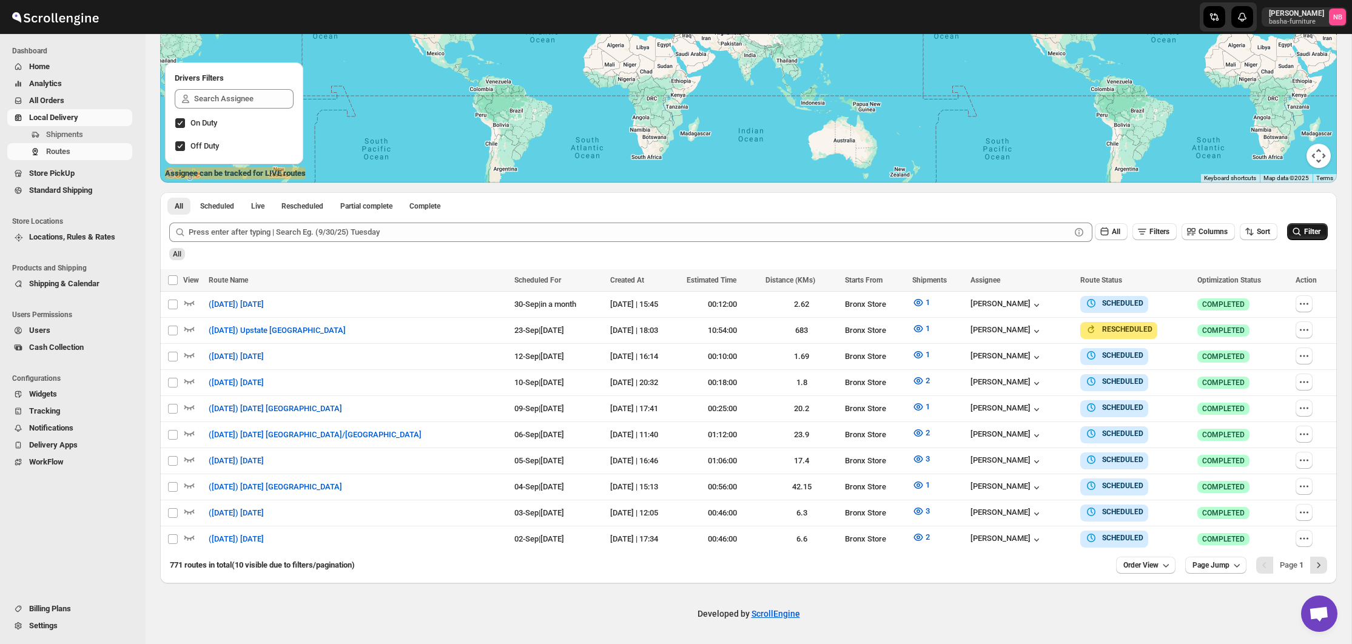
scroll to position [187, 0]
